Goal: Task Accomplishment & Management: Manage account settings

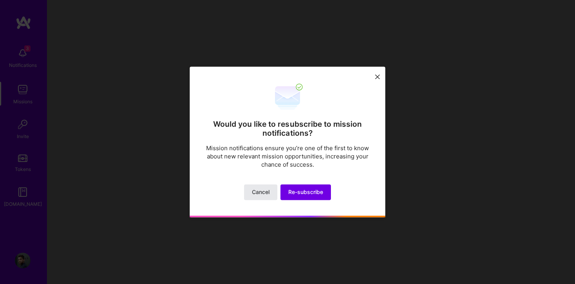
click at [271, 193] on button "Cancel" at bounding box center [260, 193] width 33 height 16
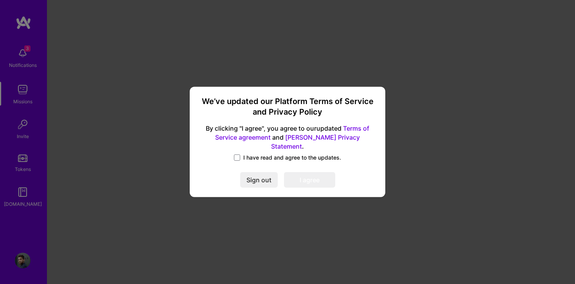
click at [245, 154] on span "I have read and agree to the updates." at bounding box center [292, 158] width 98 height 8
click at [0, 0] on input "I have read and agree to the updates." at bounding box center [0, 0] width 0 height 0
click at [313, 186] on div "We’ve updated our Platform Terms of Service and Privacy Policy By clicking "I a…" at bounding box center [287, 142] width 189 height 104
click at [310, 178] on button "I agree" at bounding box center [309, 180] width 51 height 16
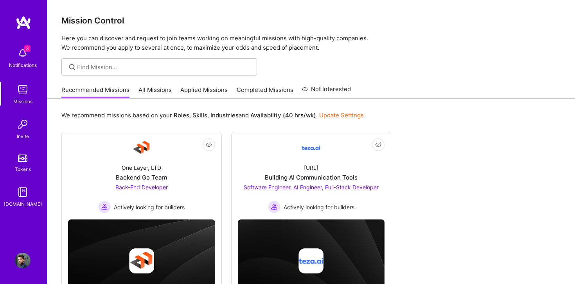
click at [19, 262] on img at bounding box center [23, 261] width 16 height 16
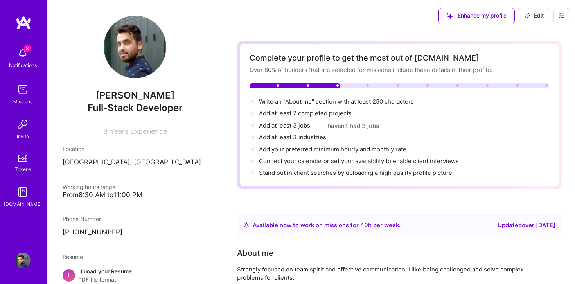
click at [559, 21] on button at bounding box center [561, 16] width 16 height 16
click at [532, 35] on button "Settings" at bounding box center [539, 33] width 59 height 20
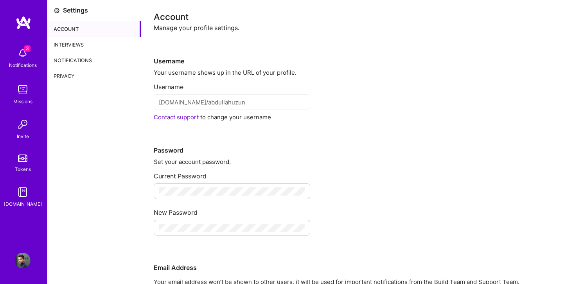
click at [97, 73] on div "Privacy" at bounding box center [93, 76] width 93 height 16
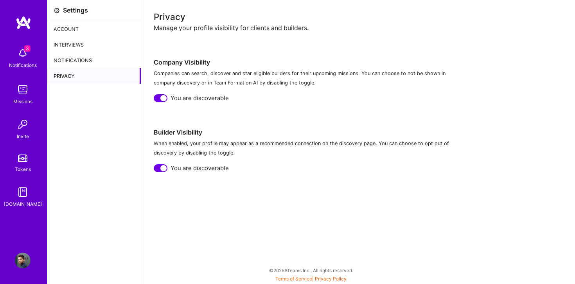
click at [109, 56] on div "Notifications" at bounding box center [93, 60] width 93 height 16
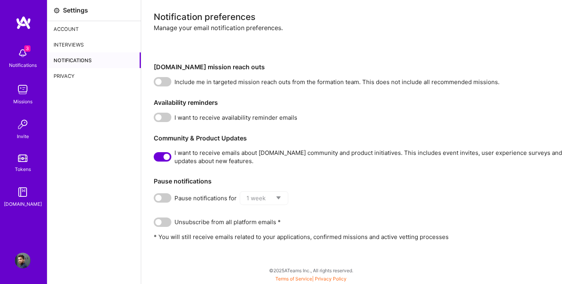
click at [87, 41] on div "Interviews" at bounding box center [93, 45] width 93 height 16
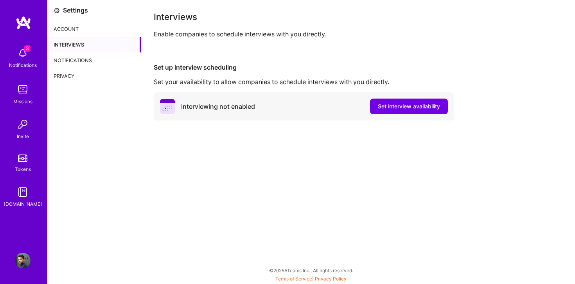
click at [81, 30] on div "Account" at bounding box center [93, 29] width 93 height 16
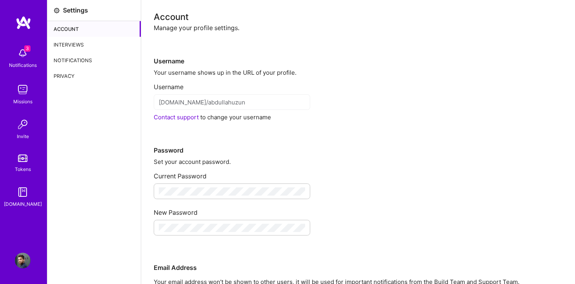
click at [65, 11] on div "Settings" at bounding box center [75, 10] width 25 height 8
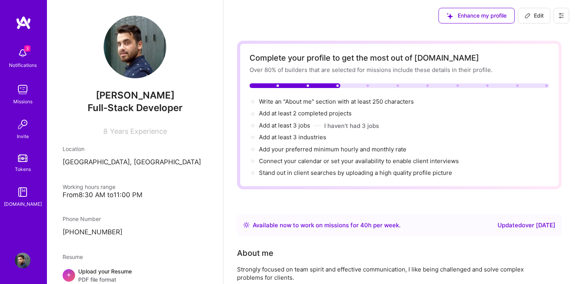
click at [535, 20] on button "Edit" at bounding box center [534, 16] width 32 height 16
select select "FR"
select select "Right Now"
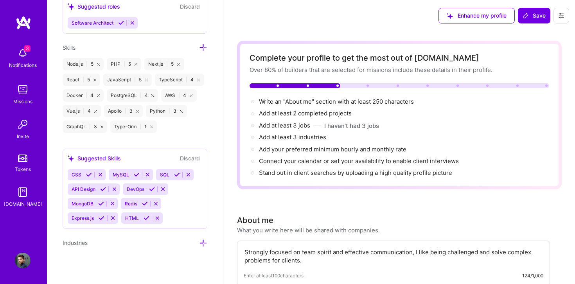
click at [22, 258] on img at bounding box center [23, 261] width 16 height 16
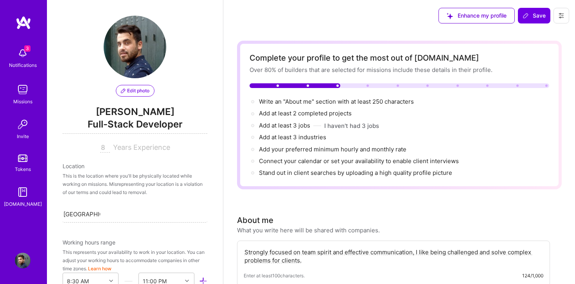
click at [562, 19] on button at bounding box center [561, 16] width 16 height 16
click at [543, 56] on button "Payment method" at bounding box center [539, 53] width 59 height 20
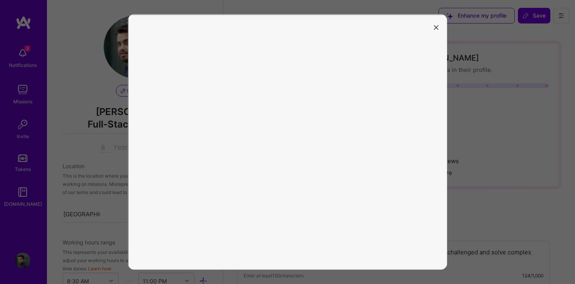
click at [436, 23] on button "modal" at bounding box center [435, 26] width 9 height 13
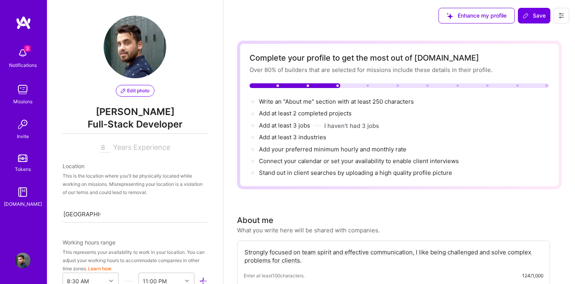
click at [559, 22] on button at bounding box center [561, 16] width 16 height 16
click at [542, 38] on button "Settings" at bounding box center [539, 33] width 59 height 20
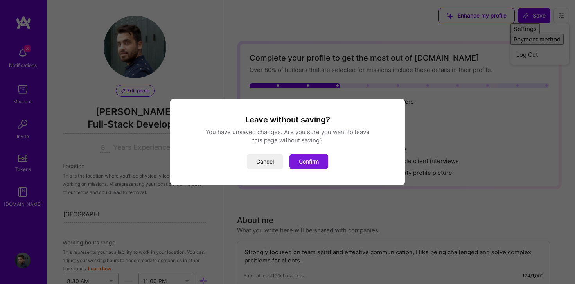
click at [302, 169] on button "Confirm" at bounding box center [308, 162] width 39 height 16
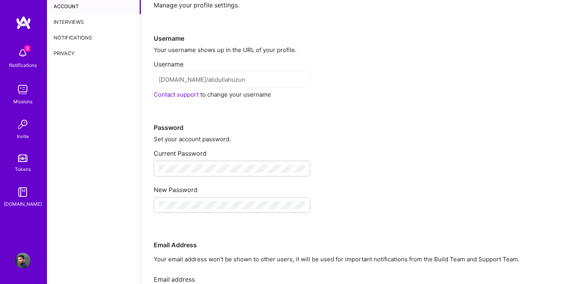
scroll to position [118, 0]
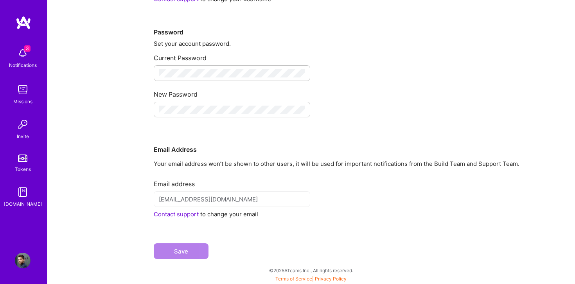
click at [183, 217] on link "Contact support" at bounding box center [176, 213] width 45 height 7
click at [196, 230] on div "Save" at bounding box center [358, 244] width 409 height 53
